Goal: Task Accomplishment & Management: Manage account settings

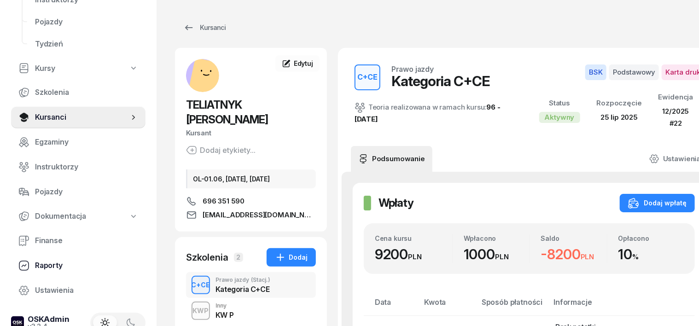
scroll to position [115, 0]
click at [33, 238] on link "Finanse" at bounding box center [78, 240] width 134 height 22
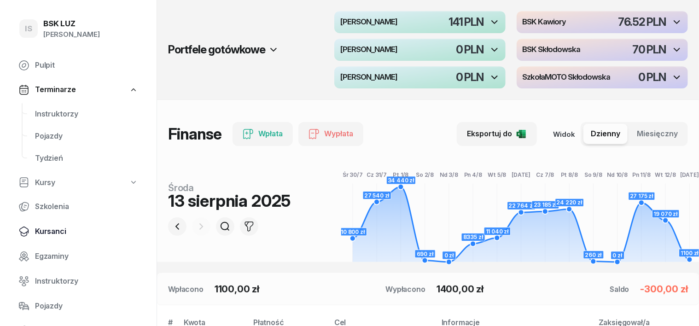
click at [51, 232] on span "Kursanci" at bounding box center [86, 232] width 103 height 12
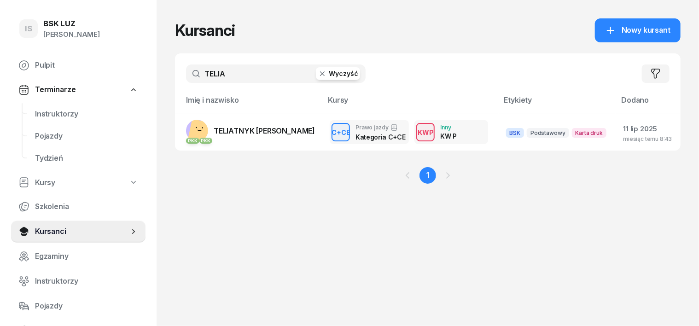
click at [318, 70] on icon "button" at bounding box center [322, 73] width 9 height 9
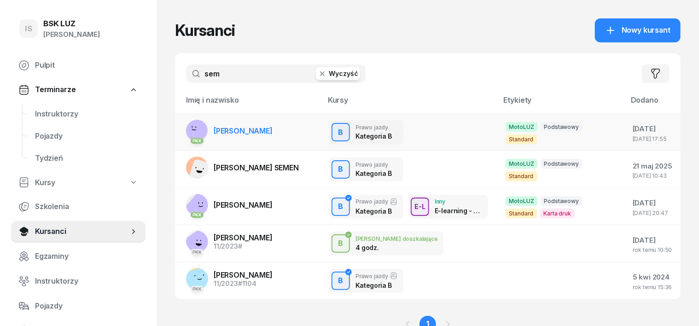
type input "sem"
click at [181, 133] on rect at bounding box center [196, 129] width 31 height 31
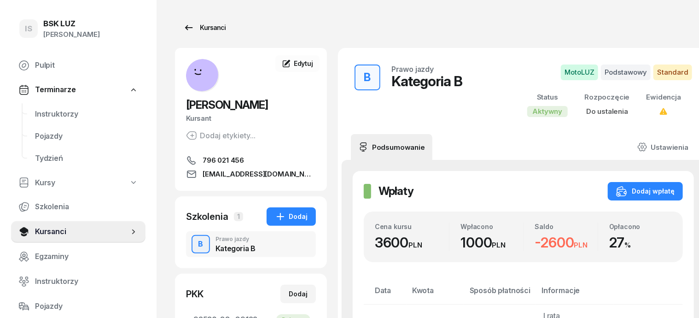
click at [199, 27] on div "Kursanci" at bounding box center [204, 27] width 42 height 11
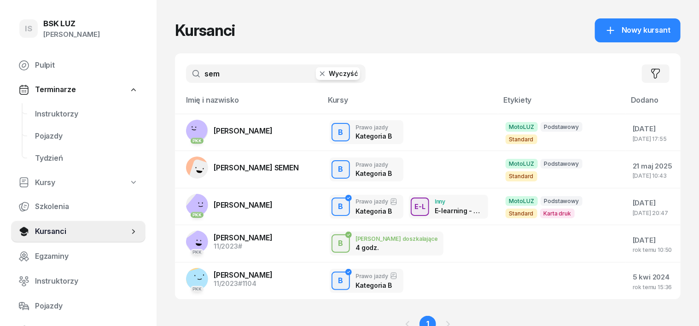
click at [318, 72] on icon "button" at bounding box center [322, 73] width 9 height 9
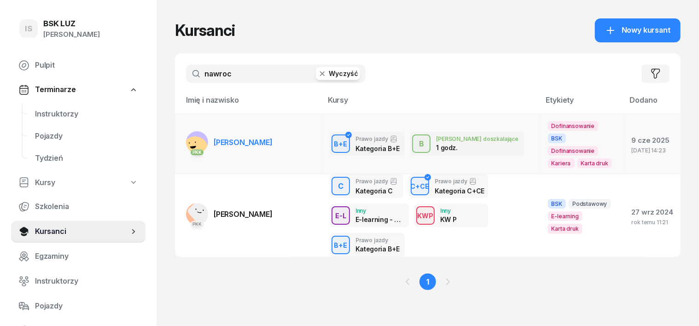
type input "nawroc"
click at [176, 133] on rect at bounding box center [194, 149] width 37 height 37
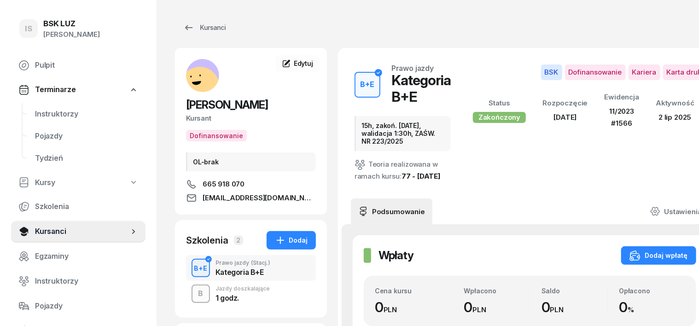
click at [195, 295] on div "B" at bounding box center [201, 294] width 12 height 16
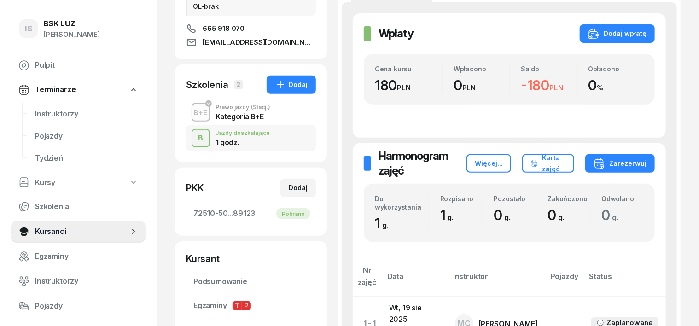
scroll to position [173, 0]
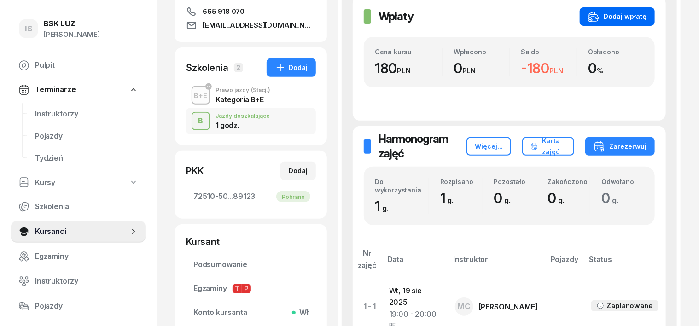
click at [646, 14] on div "Dodaj wpłatę" at bounding box center [617, 16] width 58 height 11
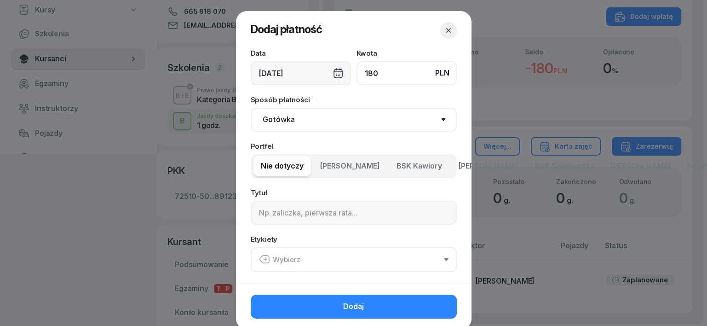
type input "180"
drag, startPoint x: 280, startPoint y: 122, endPoint x: 277, endPoint y: 129, distance: 8.0
click at [278, 125] on select "Gotówka Karta Przelew Płatności online BLIK" at bounding box center [354, 120] width 206 height 24
select select "transfer"
click at [251, 108] on select "Gotówka Karta Przelew Płatności online BLIK" at bounding box center [354, 120] width 206 height 24
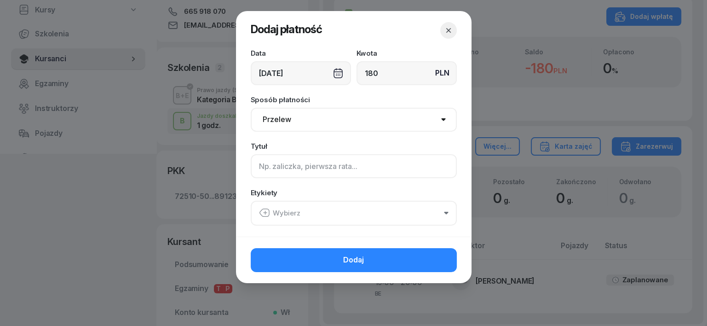
click at [261, 167] on input at bounding box center [354, 166] width 206 height 24
type input "BE uzup"
click at [265, 211] on icon "button" at bounding box center [265, 212] width 0 height 3
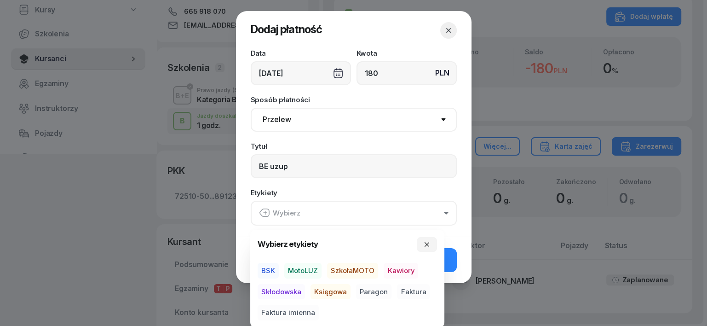
drag, startPoint x: 265, startPoint y: 268, endPoint x: 282, endPoint y: 278, distance: 20.2
click at [265, 268] on span "BSK" at bounding box center [268, 271] width 21 height 16
drag, startPoint x: 325, startPoint y: 287, endPoint x: 333, endPoint y: 294, distance: 10.4
click at [325, 288] on span "Księgowa" at bounding box center [331, 292] width 40 height 16
click at [369, 287] on span "Paragon" at bounding box center [373, 292] width 35 height 16
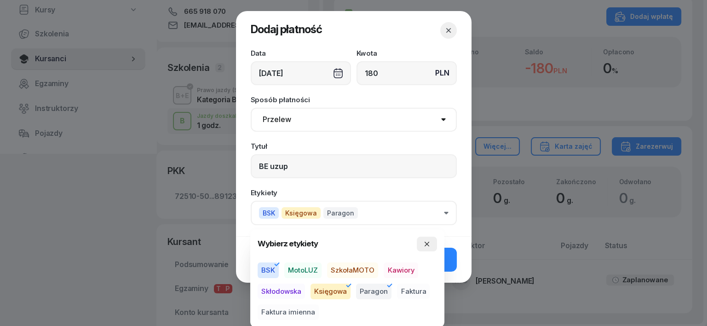
click at [428, 244] on icon "button" at bounding box center [426, 243] width 7 height 7
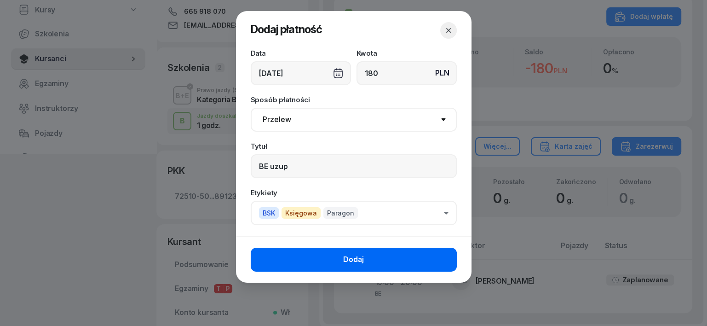
click at [438, 256] on button "Dodaj" at bounding box center [354, 260] width 206 height 24
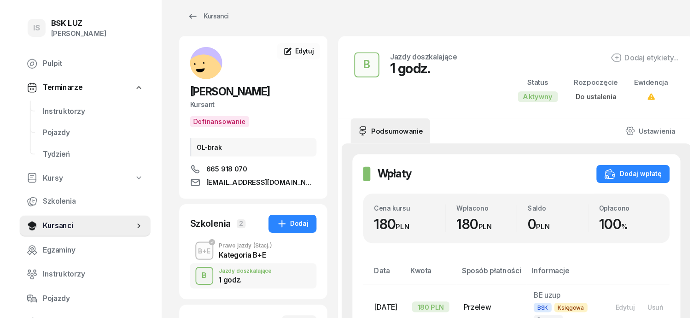
scroll to position [0, 0]
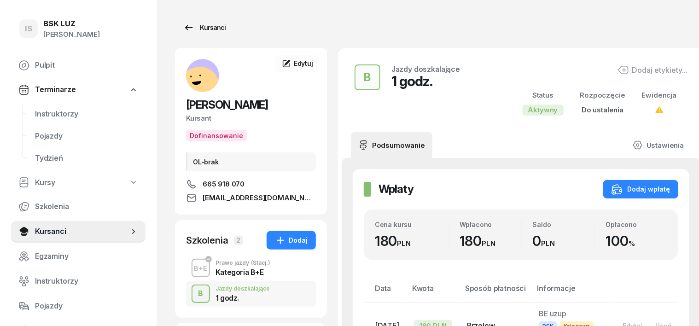
click at [197, 29] on div "Kursanci" at bounding box center [204, 27] width 42 height 11
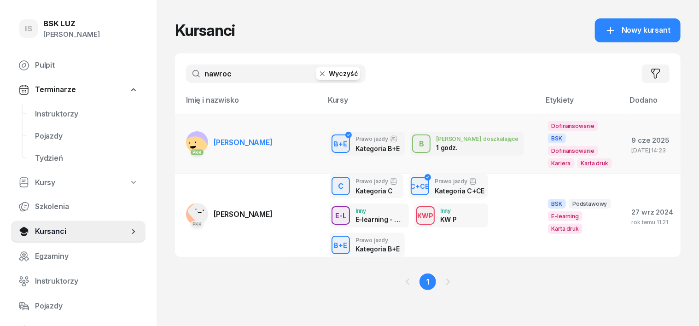
click at [176, 135] on g at bounding box center [194, 149] width 37 height 37
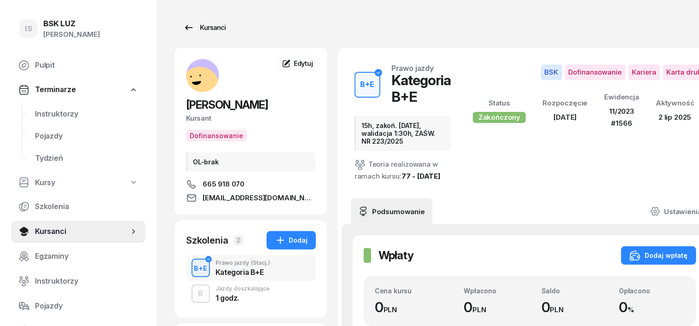
click at [199, 26] on div "Kursanci" at bounding box center [204, 27] width 42 height 11
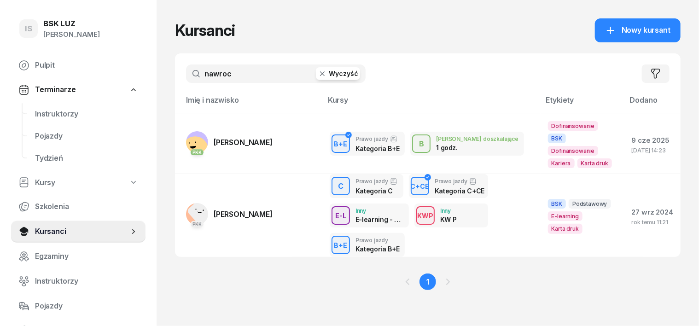
click at [318, 72] on icon "button" at bounding box center [322, 73] width 9 height 9
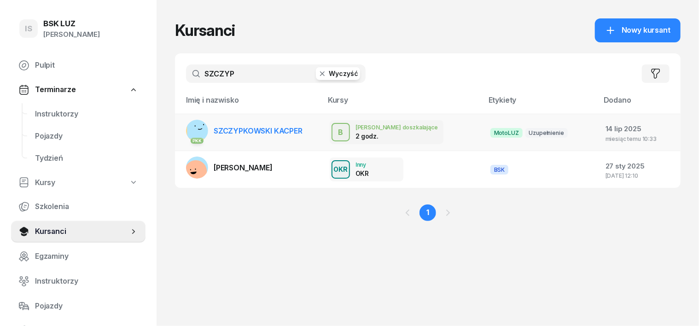
type input "SZCZYP"
click at [186, 134] on div "PKK" at bounding box center [197, 131] width 22 height 22
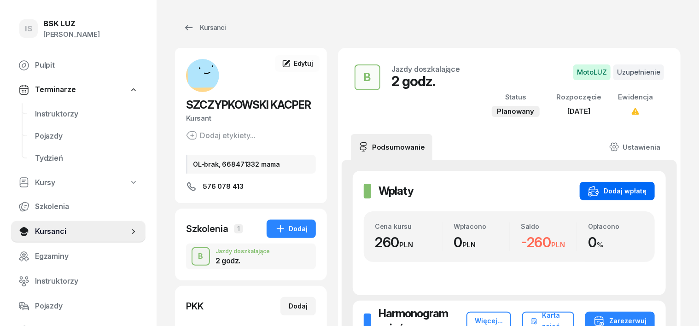
click at [620, 190] on div "Dodaj wpłatę" at bounding box center [617, 190] width 58 height 11
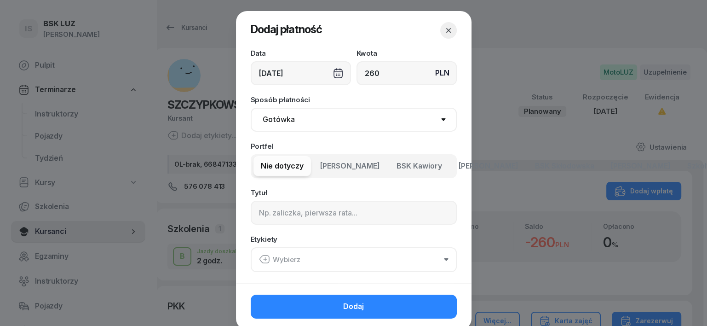
type input "260"
drag, startPoint x: 272, startPoint y: 117, endPoint x: 271, endPoint y: 128, distance: 11.2
click at [272, 119] on select "Gotówka Karta Przelew Płatności online BLIK" at bounding box center [354, 120] width 206 height 24
select select "transfer"
click at [251, 108] on select "Gotówka Karta Przelew Płatności online BLIK" at bounding box center [354, 120] width 206 height 24
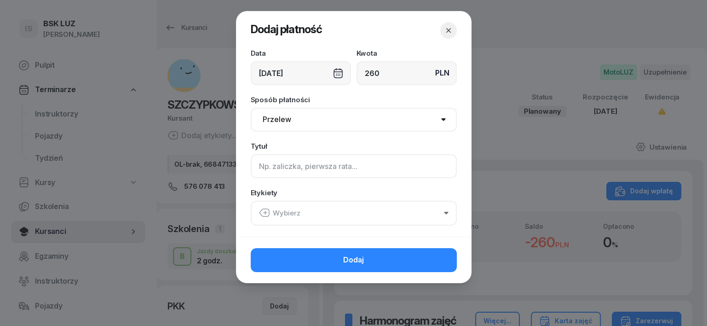
drag, startPoint x: 262, startPoint y: 163, endPoint x: 255, endPoint y: 169, distance: 9.1
click at [258, 167] on input at bounding box center [354, 166] width 206 height 24
type input "B"
click at [265, 212] on icon "button" at bounding box center [265, 212] width 0 height 3
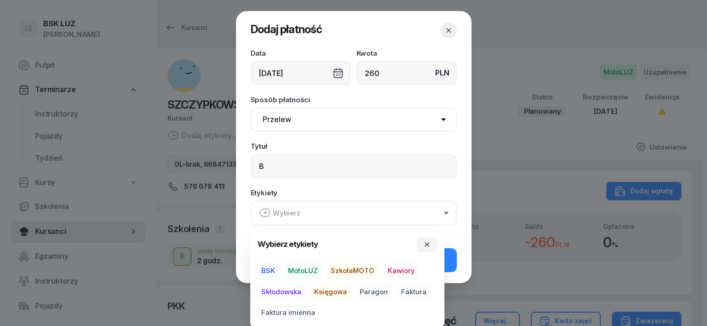
click at [307, 272] on span "MotoLUZ" at bounding box center [302, 271] width 37 height 16
drag, startPoint x: 316, startPoint y: 289, endPoint x: 383, endPoint y: 290, distance: 66.8
click at [335, 288] on span "Księgowa" at bounding box center [331, 292] width 40 height 16
drag, startPoint x: 379, startPoint y: 292, endPoint x: 377, endPoint y: 285, distance: 6.8
click at [377, 291] on span "Paragon" at bounding box center [373, 292] width 35 height 16
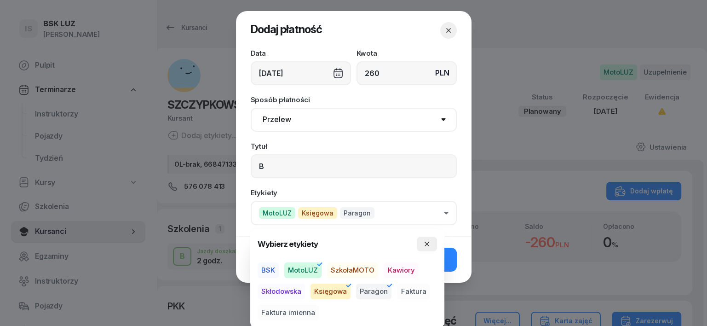
click at [427, 243] on icon "button" at bounding box center [426, 243] width 7 height 7
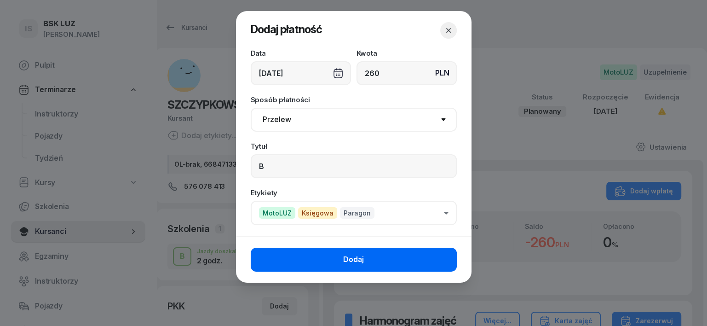
click at [433, 258] on button "Dodaj" at bounding box center [354, 260] width 206 height 24
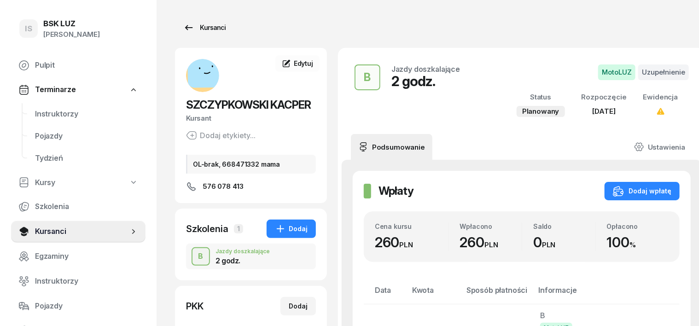
click at [194, 29] on div "Kursanci" at bounding box center [204, 27] width 42 height 11
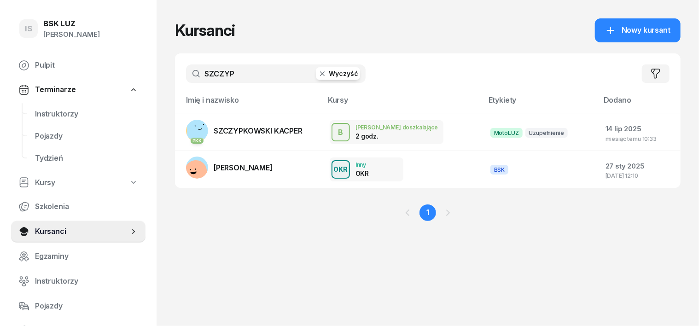
click at [318, 72] on icon "button" at bounding box center [322, 73] width 9 height 9
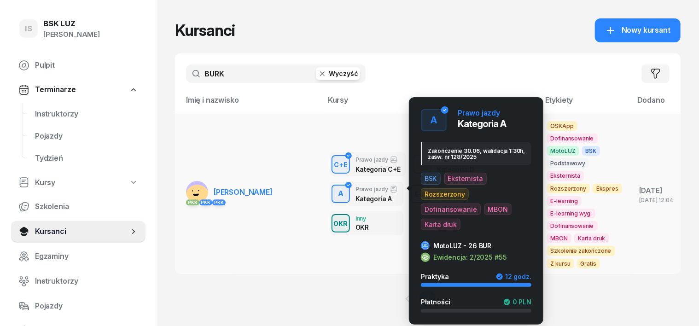
type input "BURK"
click at [334, 186] on div "A" at bounding box center [340, 194] width 13 height 16
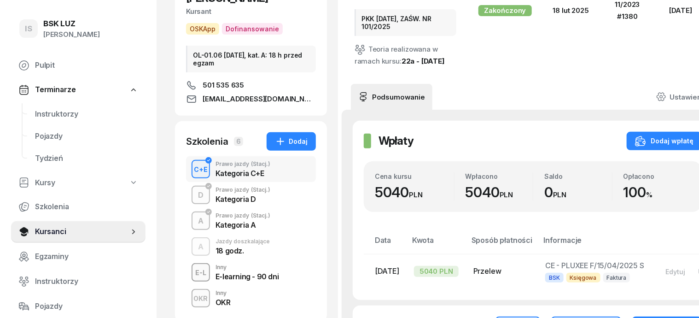
scroll to position [115, 0]
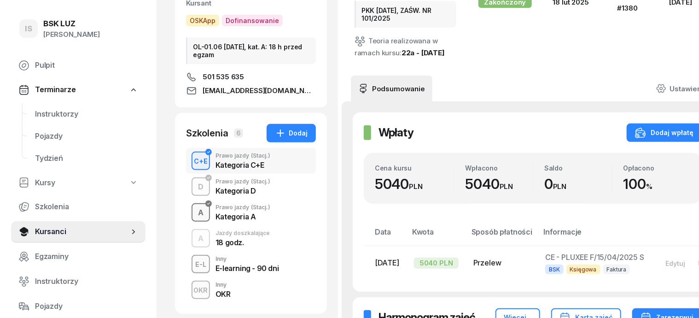
click at [194, 211] on div "A" at bounding box center [200, 213] width 13 height 16
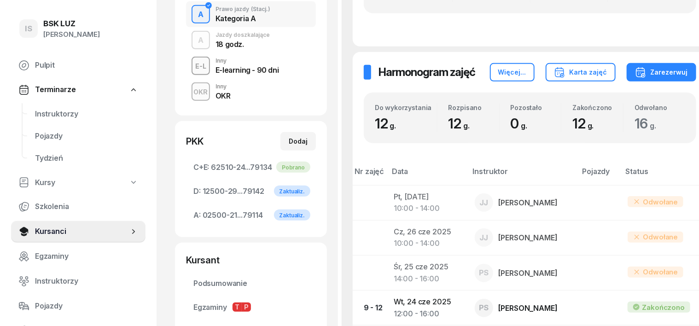
scroll to position [287, 0]
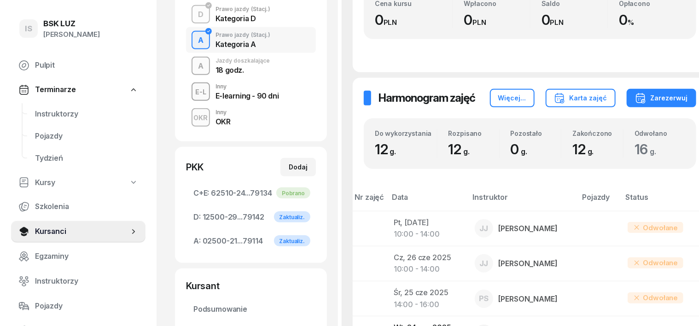
click at [194, 65] on div "A" at bounding box center [200, 66] width 13 height 16
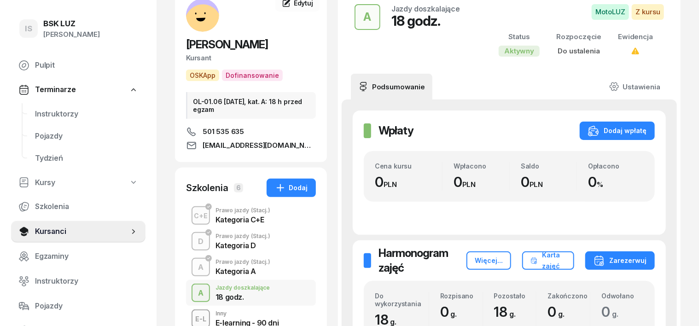
scroll to position [58, 0]
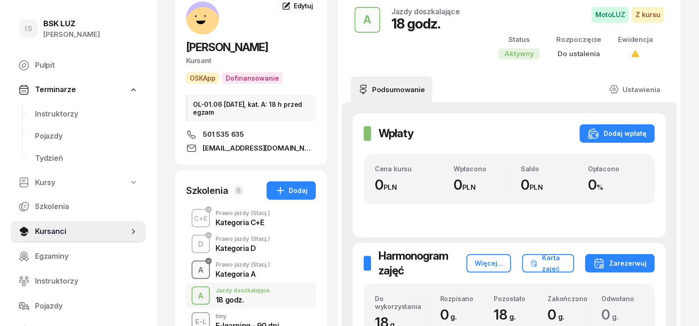
click at [194, 268] on div "A" at bounding box center [200, 270] width 13 height 16
